Goal: Find specific page/section: Find specific page/section

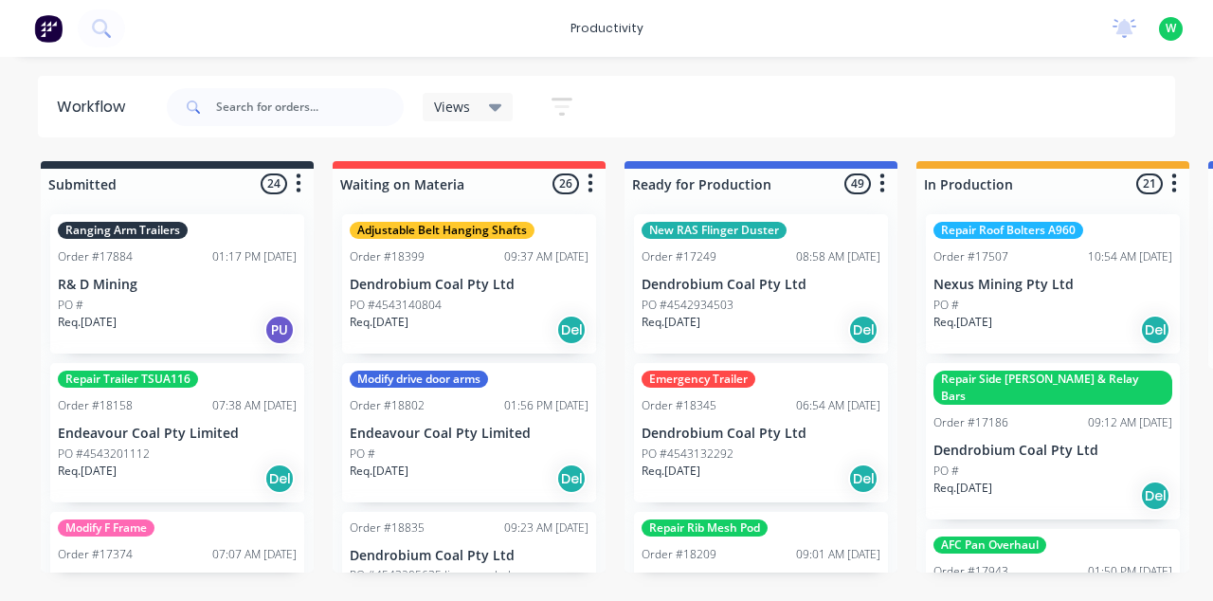
click at [650, 267] on div "New RAS Flinger Duster Order #17249 08:58 AM 26/05/25 Dendrobium Coal Pty Ltd P…" at bounding box center [761, 283] width 254 height 139
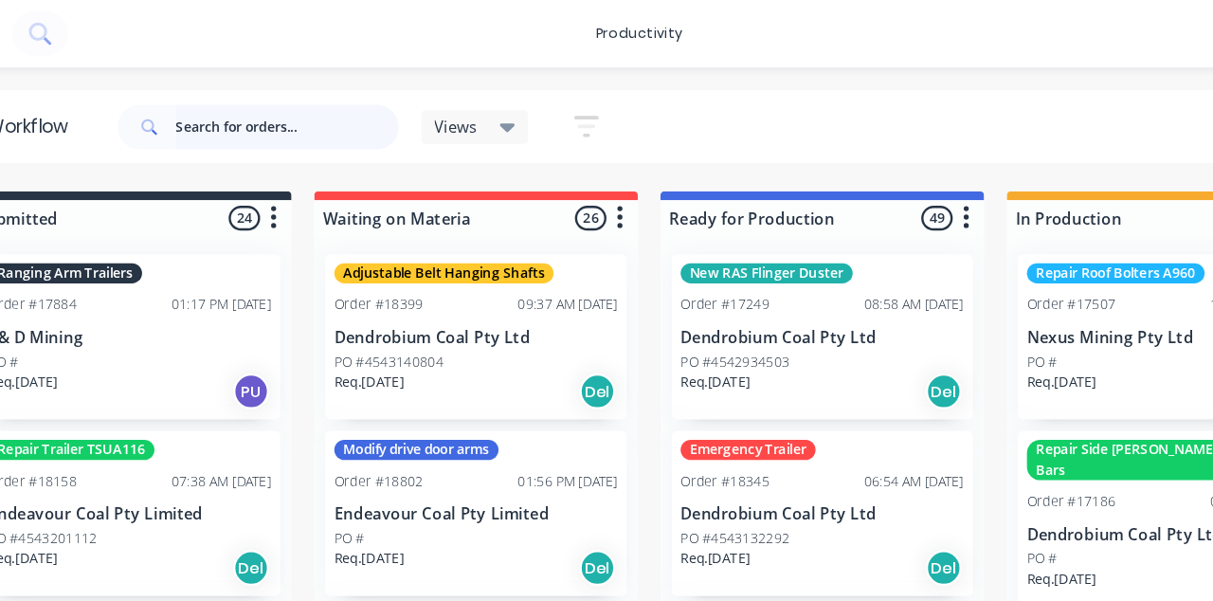
click at [294, 110] on input "text" at bounding box center [310, 107] width 188 height 38
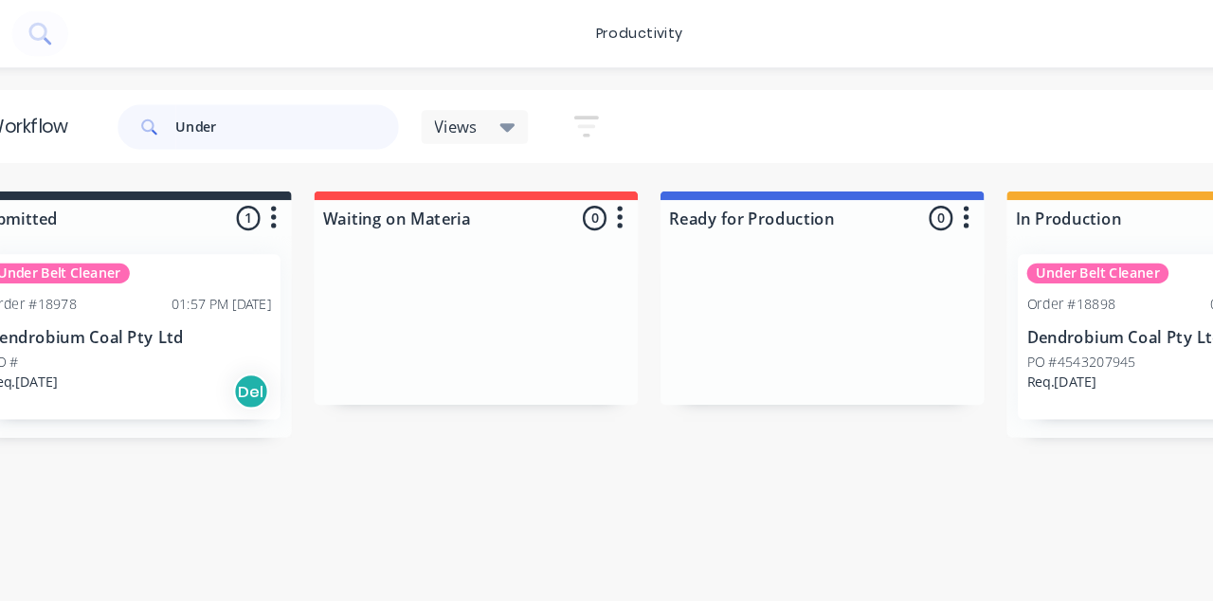
type input "Under"
click at [1015, 217] on div "Under Belt Cleaner Order #18898 02:10 PM 29/07/25 Dendrobium Coal Pty Ltd PO #4…" at bounding box center [1053, 283] width 254 height 139
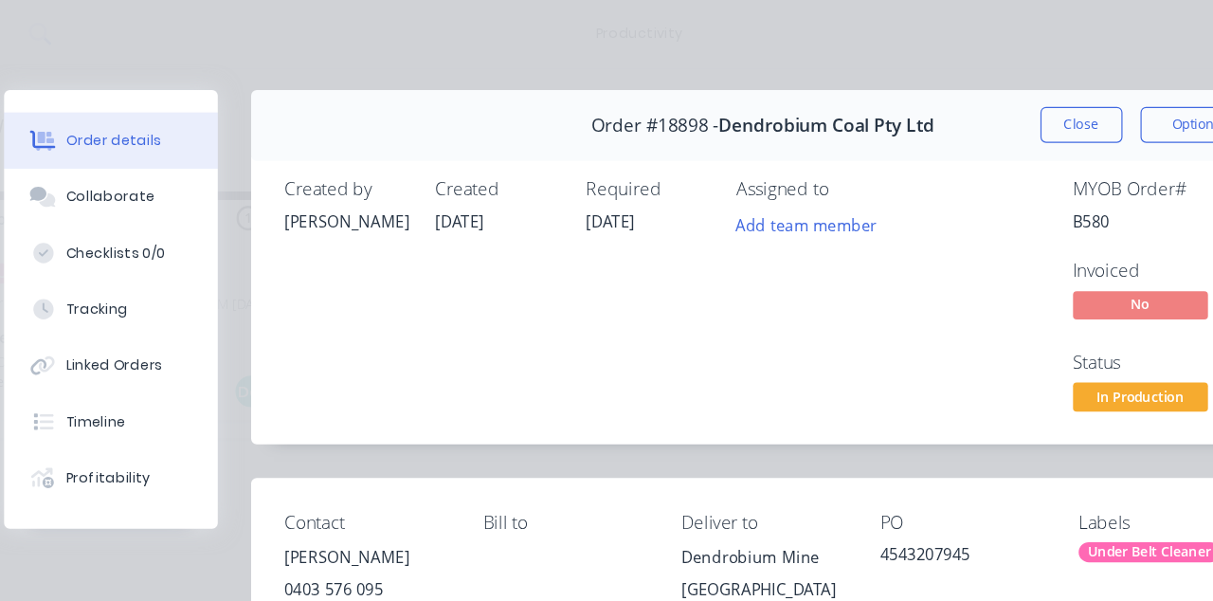
click at [198, 167] on div "Collaborate" at bounding box center [160, 165] width 75 height 17
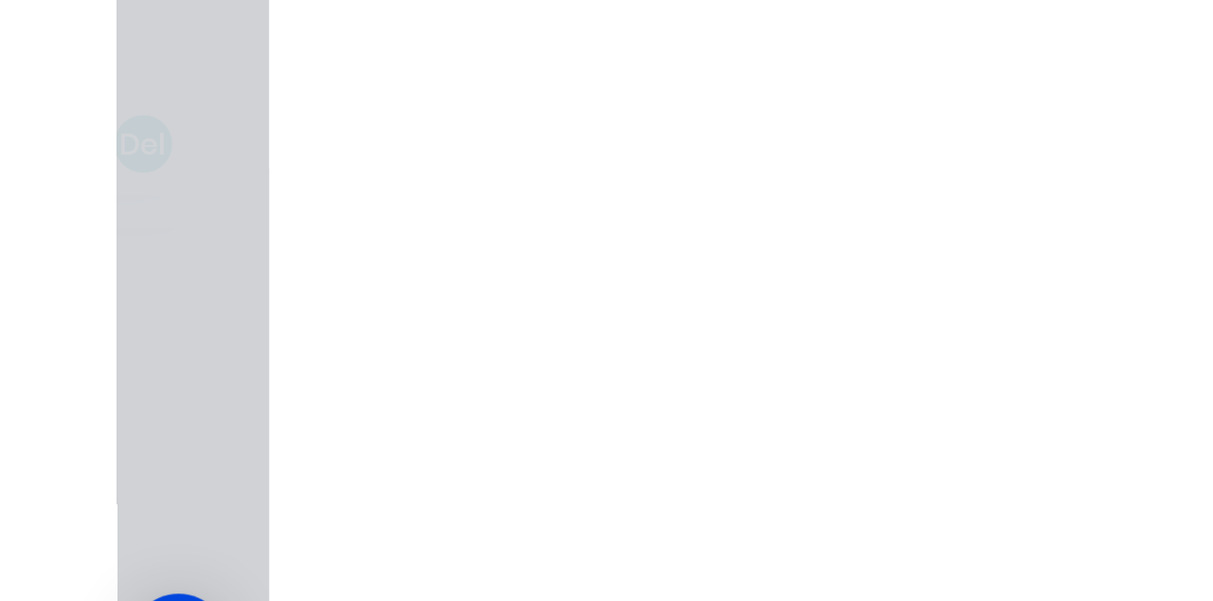
scroll to position [290, 0]
click at [492, 506] on img at bounding box center [423, 509] width 136 height 124
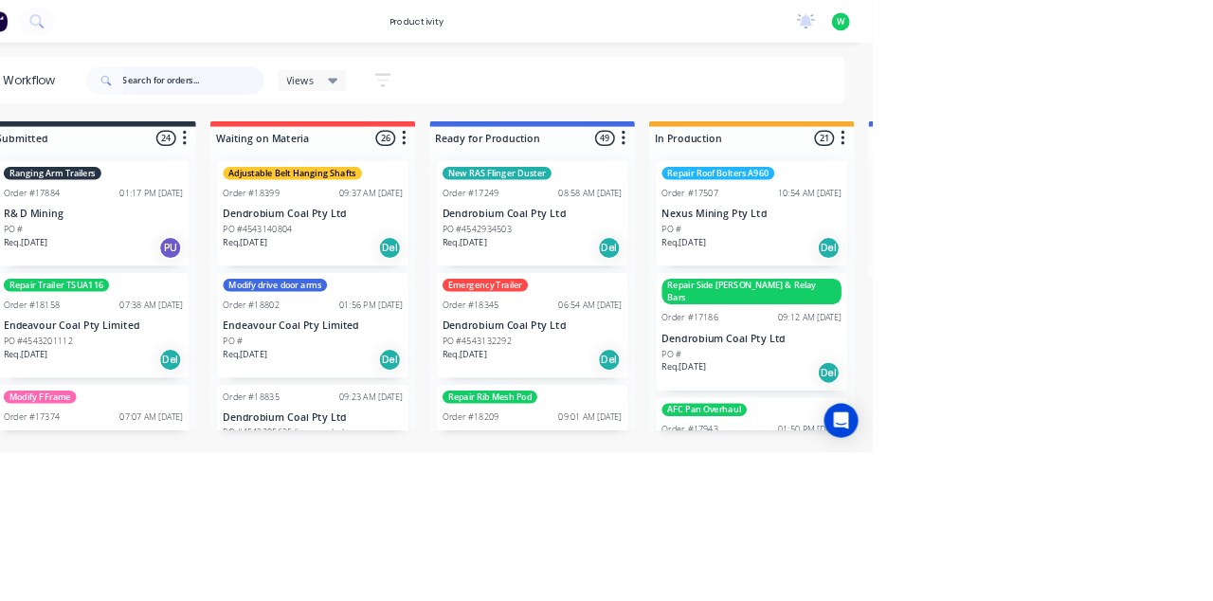
click at [269, 108] on input "text" at bounding box center [310, 107] width 188 height 38
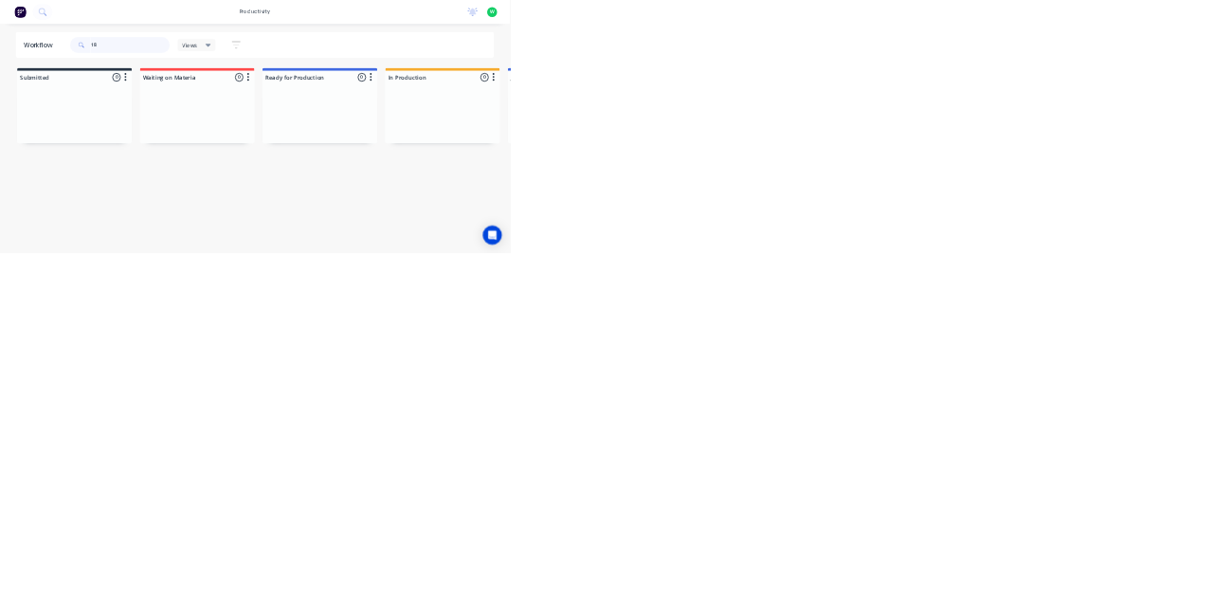
type input "1"
click at [1212, 487] on html "productivity productivity Workflow Planner Delivery Scheduling Timesheets No ne…" at bounding box center [606, 243] width 1213 height 487
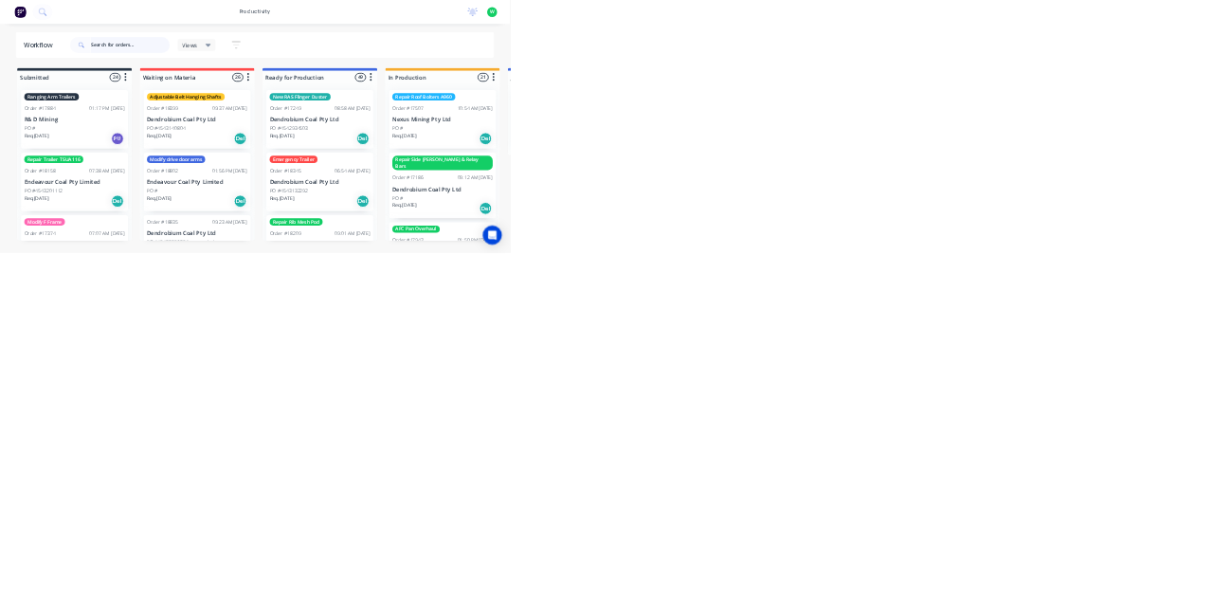
click at [322, 108] on input "text" at bounding box center [310, 107] width 188 height 38
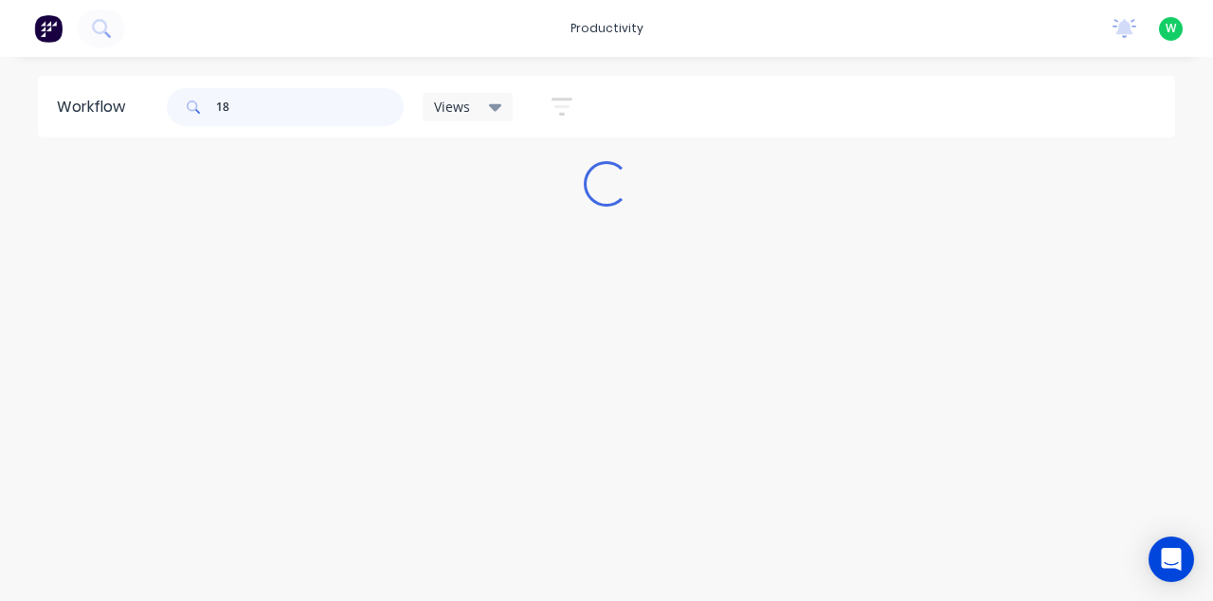
type input "1"
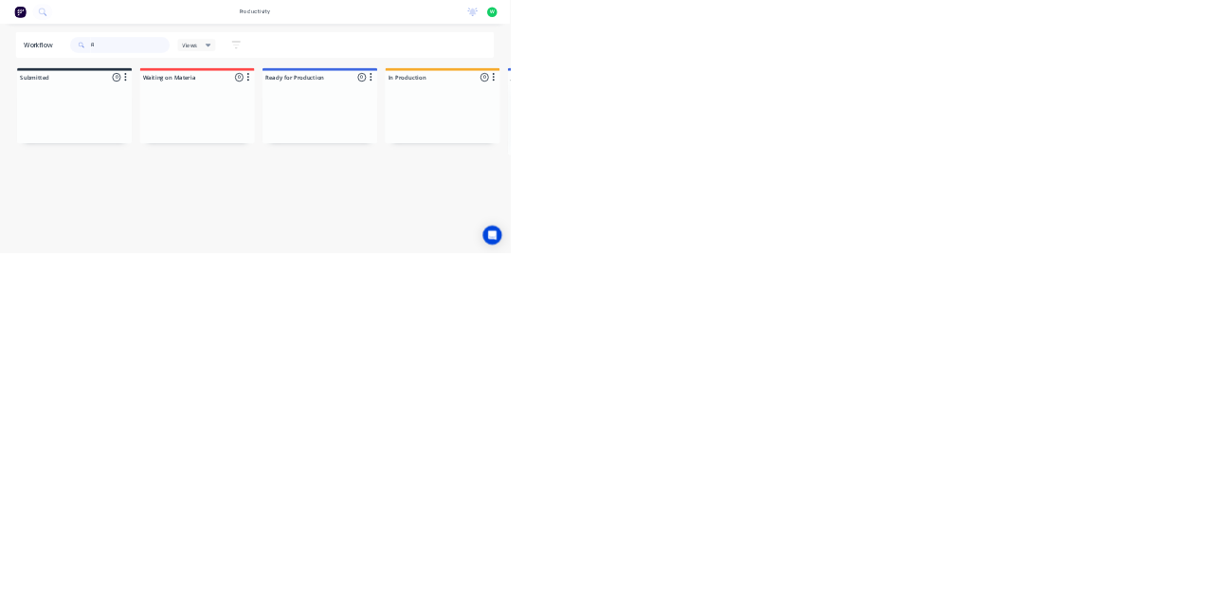
type input "F"
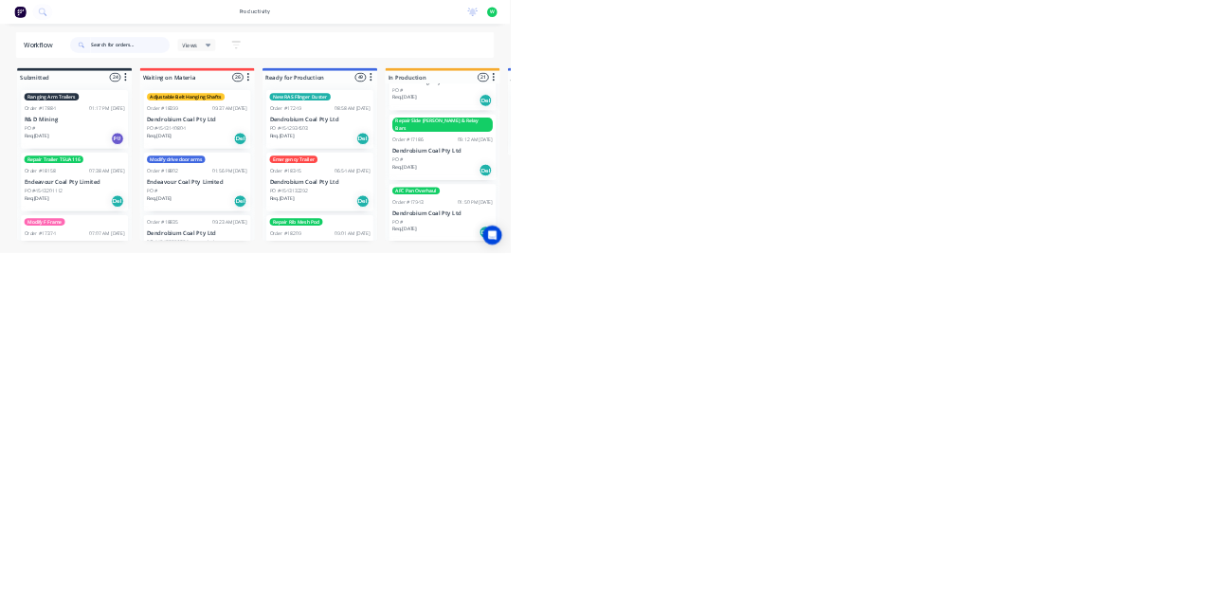
scroll to position [86, 0]
